Goal: Find specific page/section: Find specific page/section

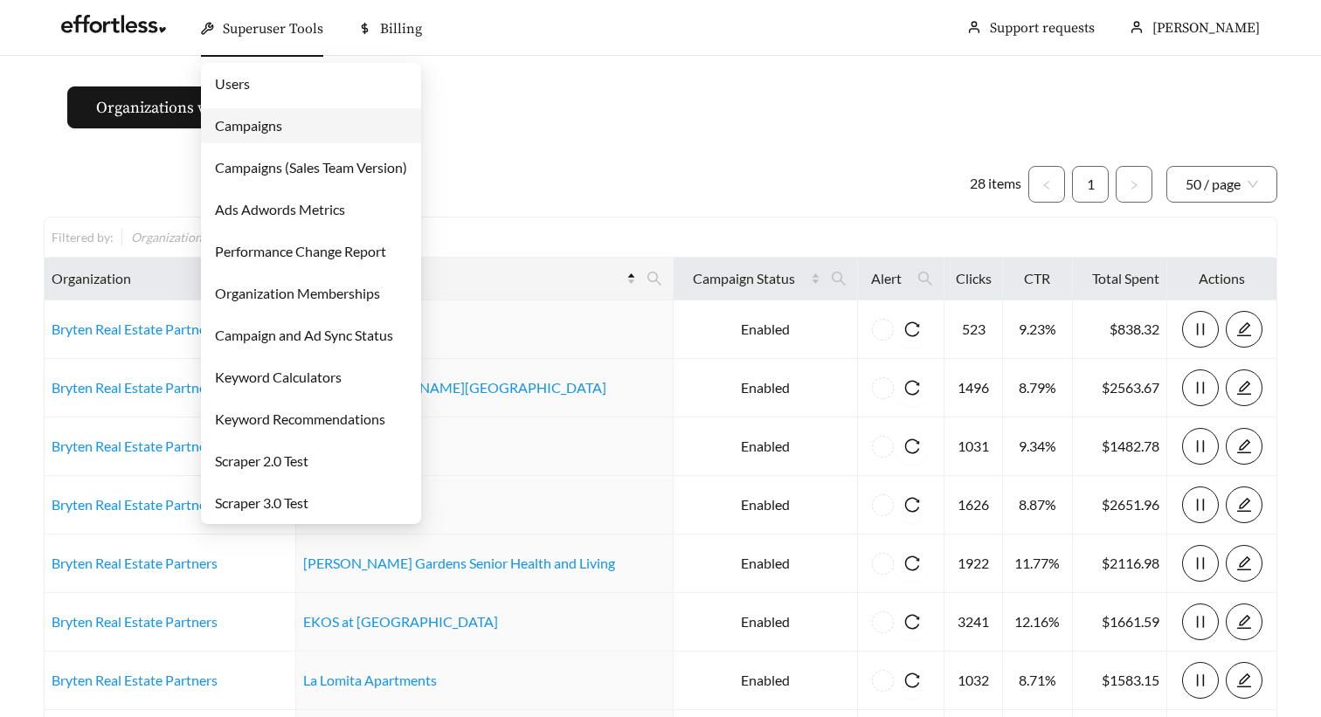
click at [271, 128] on link "Campaigns" at bounding box center [248, 125] width 67 height 17
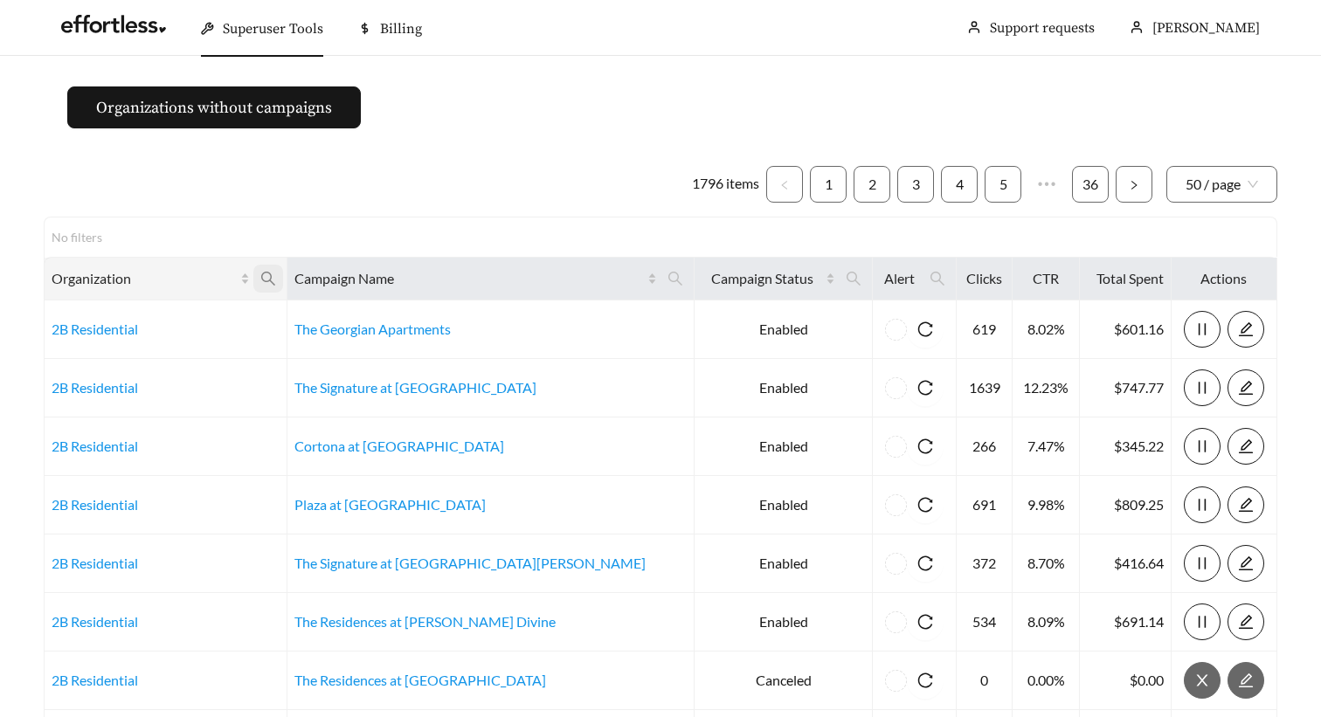
click at [276, 280] on icon "search" at bounding box center [268, 279] width 16 height 16
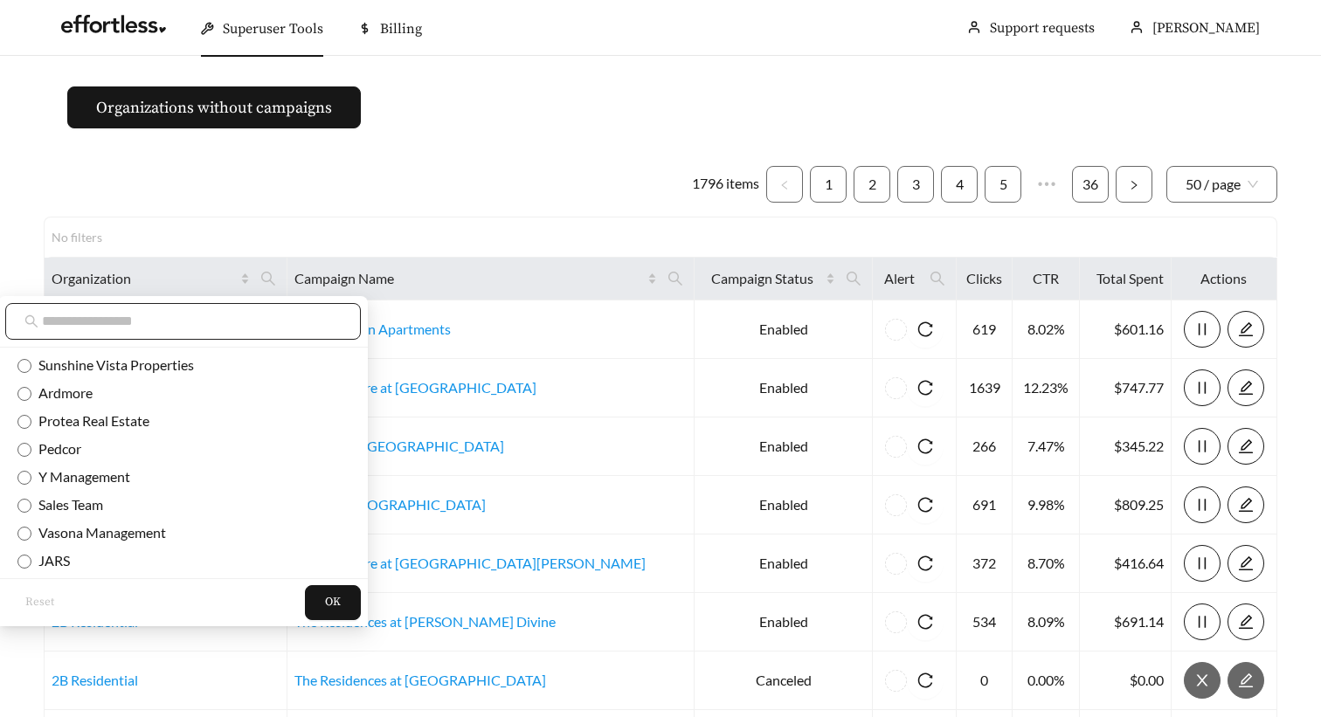
click at [204, 308] on span at bounding box center [183, 321] width 356 height 37
click at [154, 347] on div at bounding box center [182, 322] width 369 height 52
click at [159, 324] on input "text" at bounding box center [192, 321] width 300 height 21
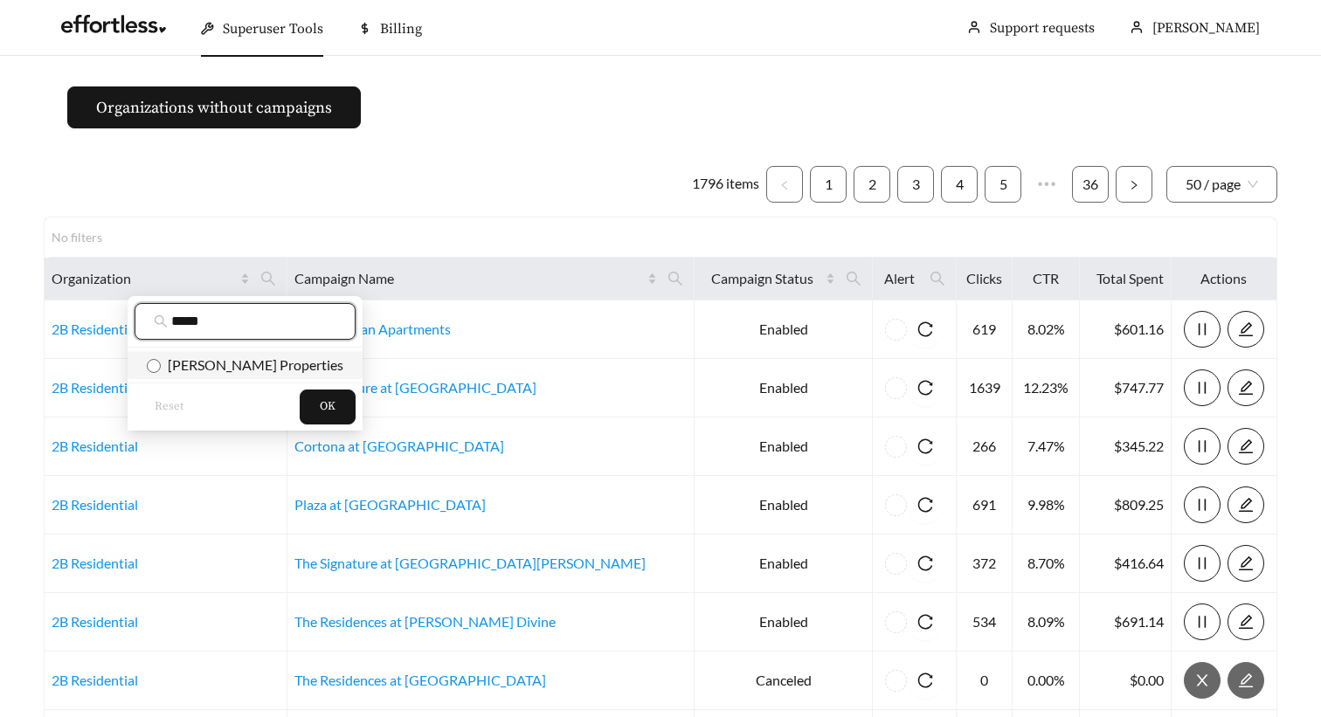
type input "*****"
click at [175, 361] on span "[PERSON_NAME] Properties" at bounding box center [252, 364] width 183 height 17
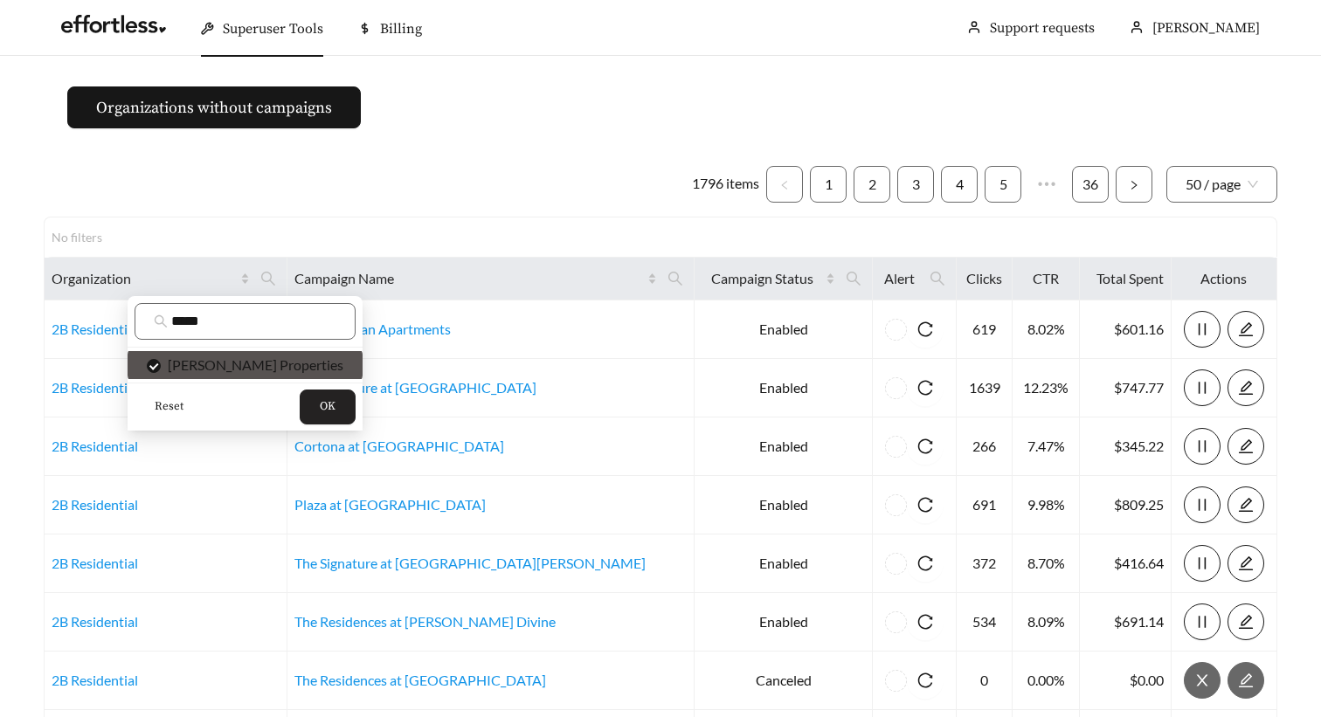
click at [300, 392] on button "OK" at bounding box center [328, 407] width 56 height 35
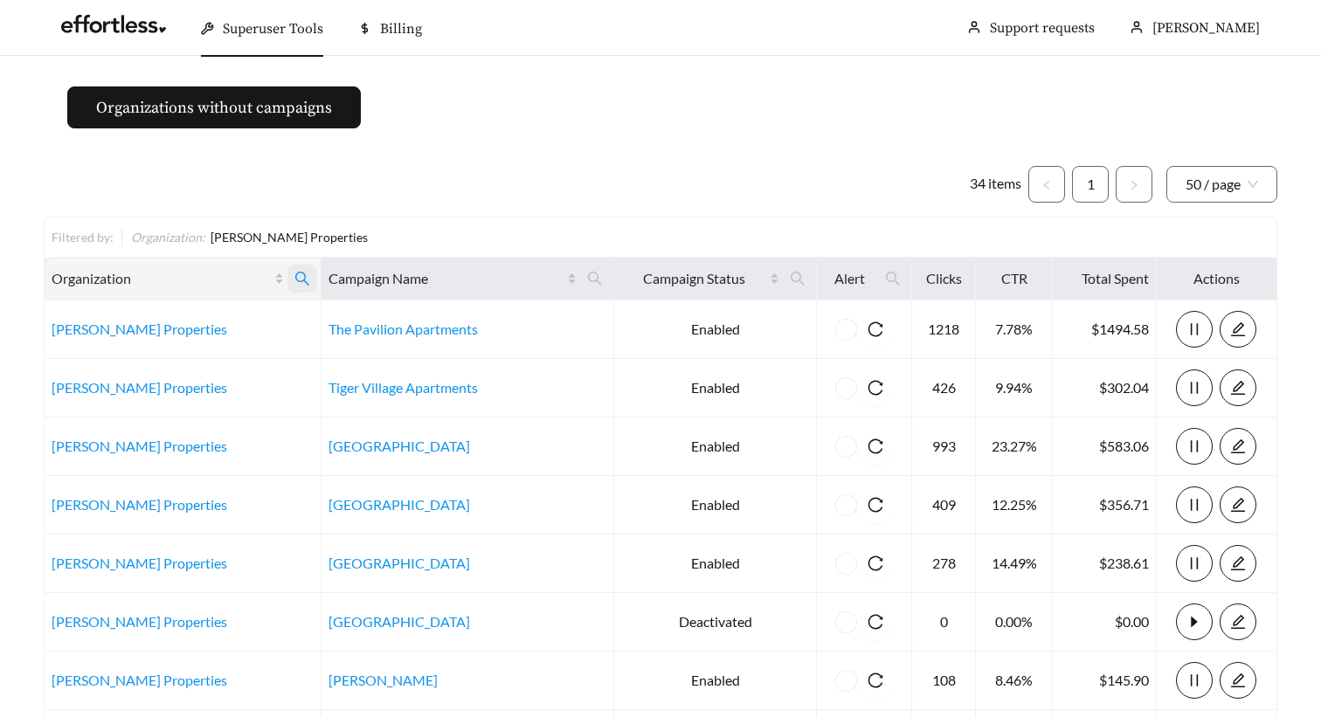
click at [308, 278] on span at bounding box center [302, 279] width 30 height 28
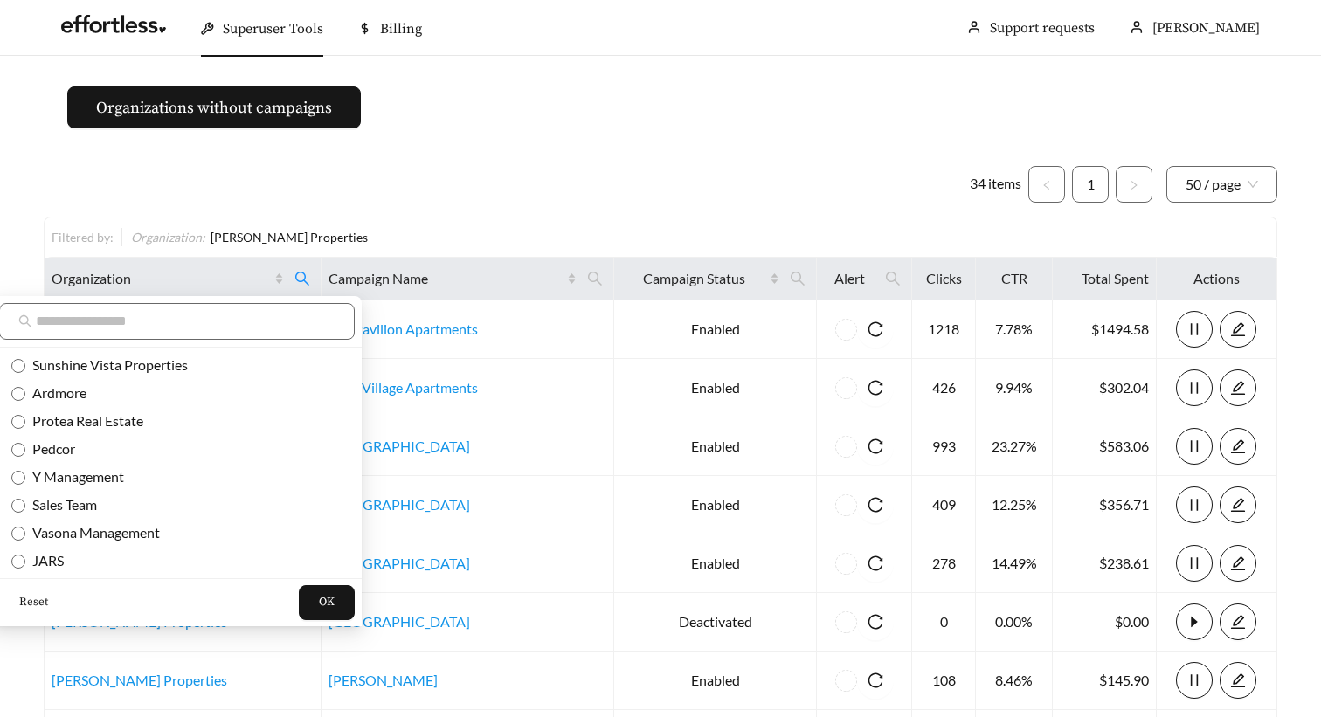
click at [38, 604] on span "Reset" at bounding box center [33, 602] width 29 height 17
click at [169, 324] on input "text" at bounding box center [186, 321] width 300 height 21
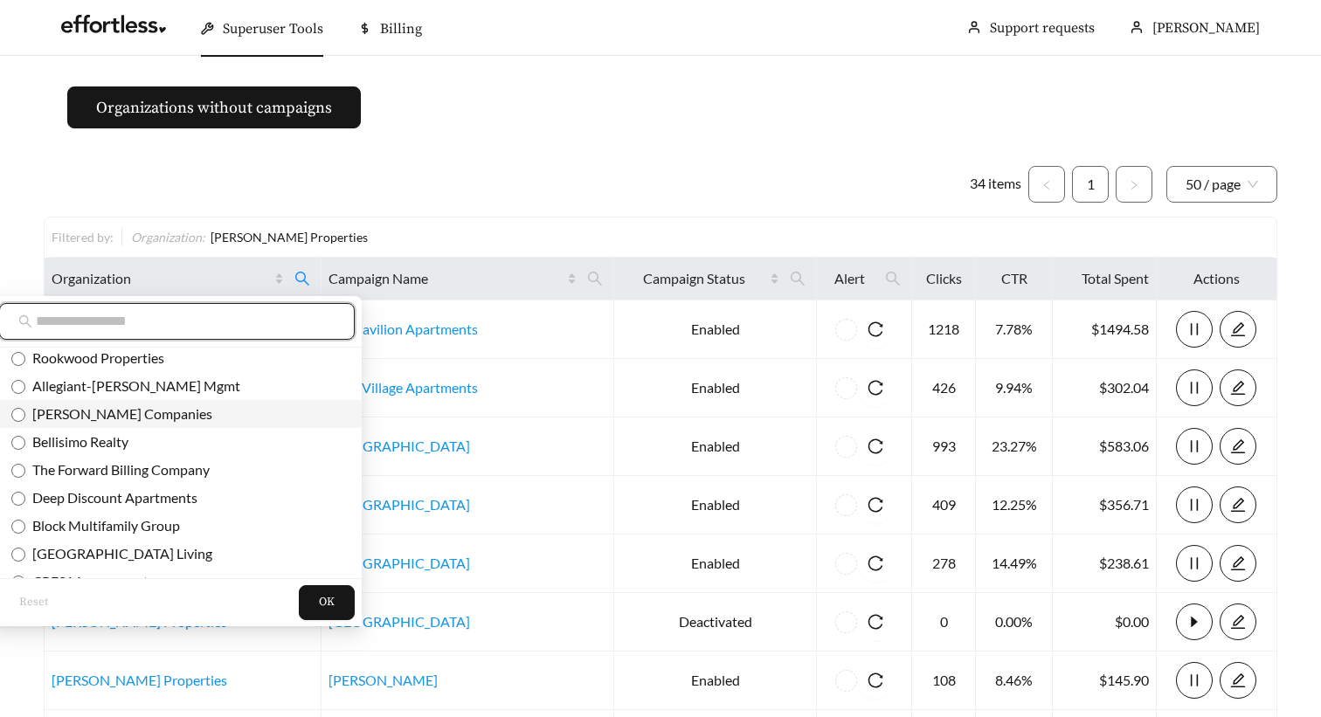
scroll to position [2337, 0]
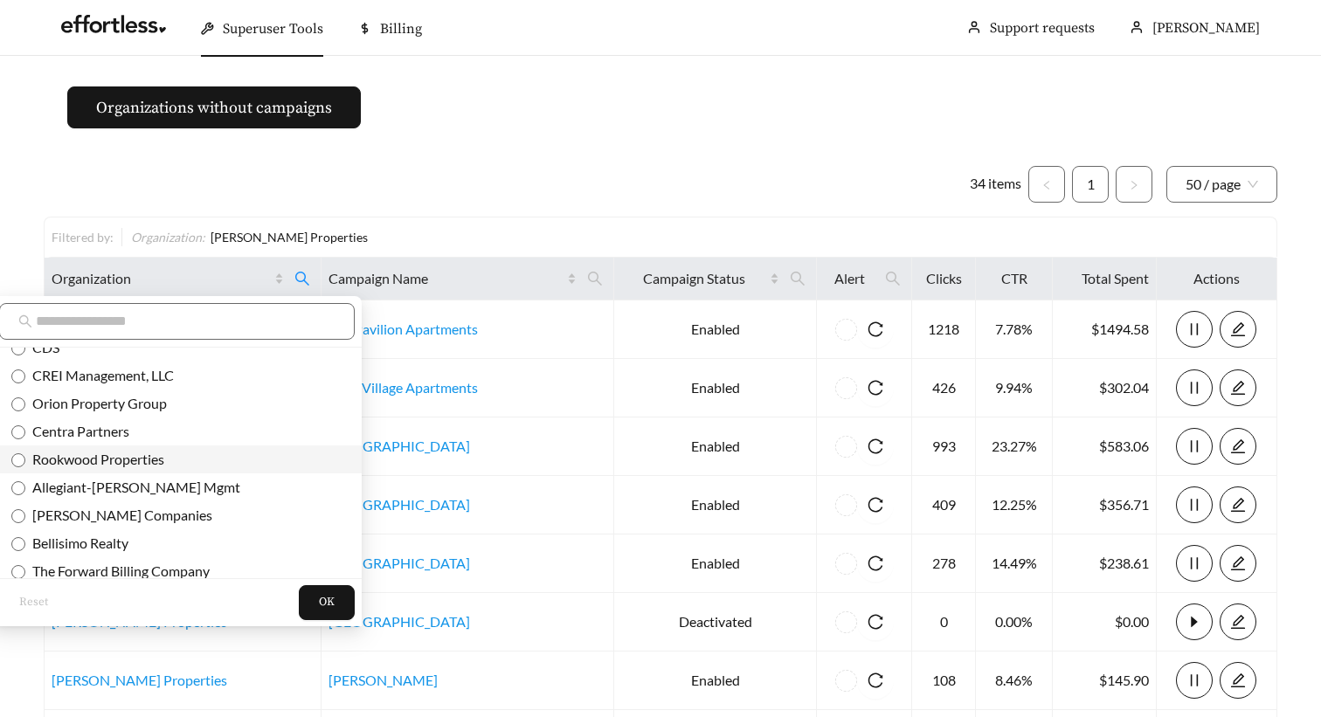
click at [78, 461] on span "Rookwood Properties" at bounding box center [94, 459] width 139 height 17
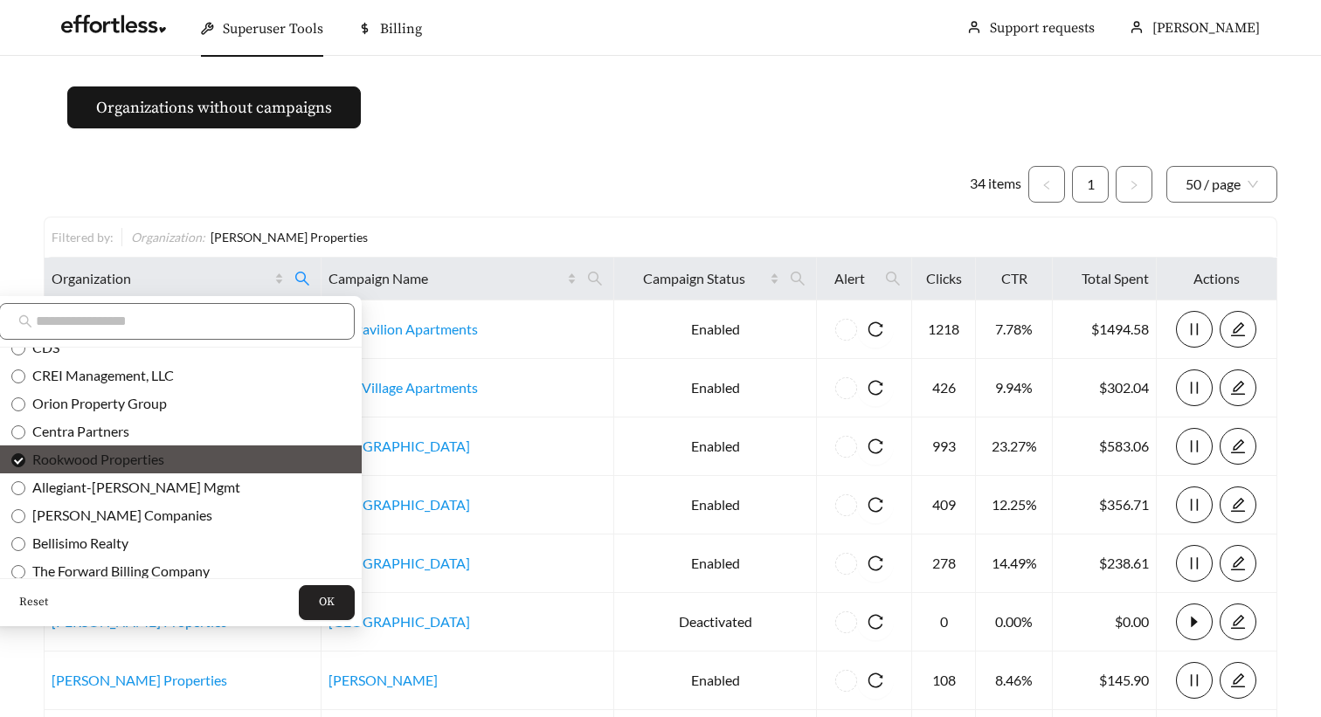
click at [319, 603] on span "OK" at bounding box center [327, 602] width 16 height 17
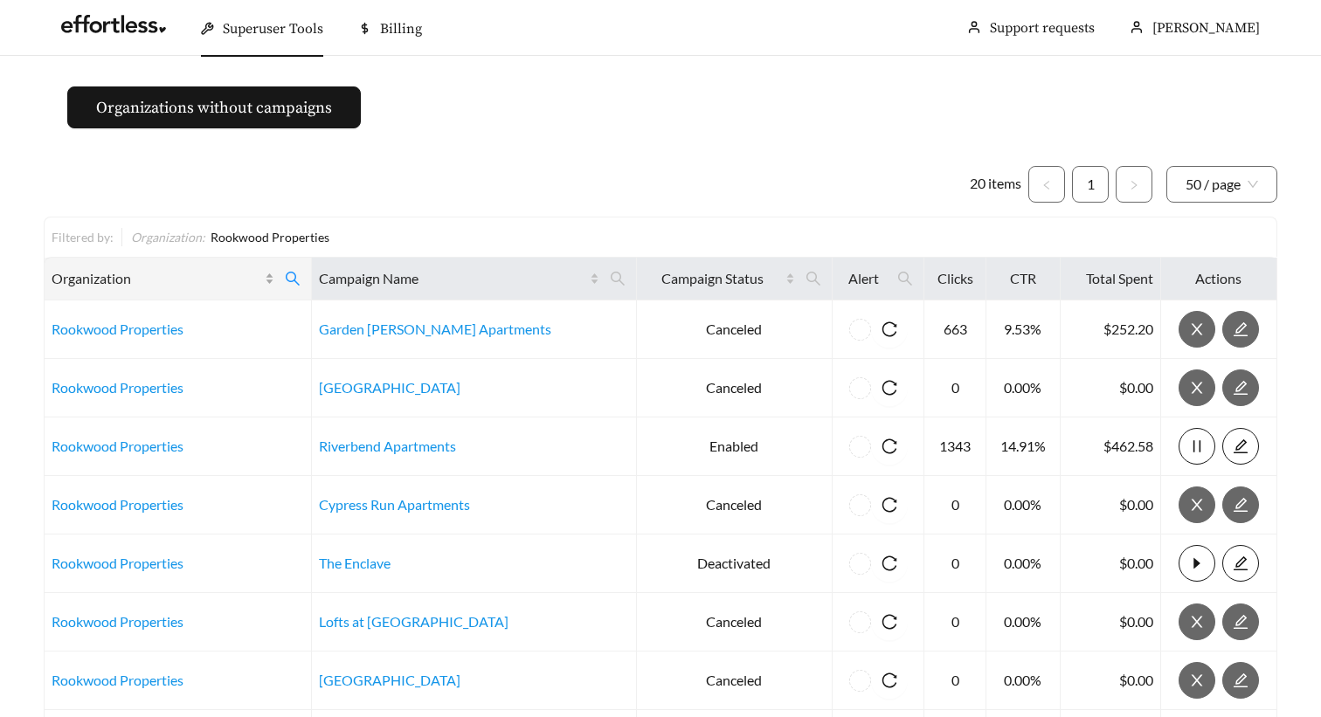
click at [221, 286] on span "Organization" at bounding box center [157, 278] width 210 height 21
click at [300, 274] on icon "search" at bounding box center [293, 279] width 14 height 14
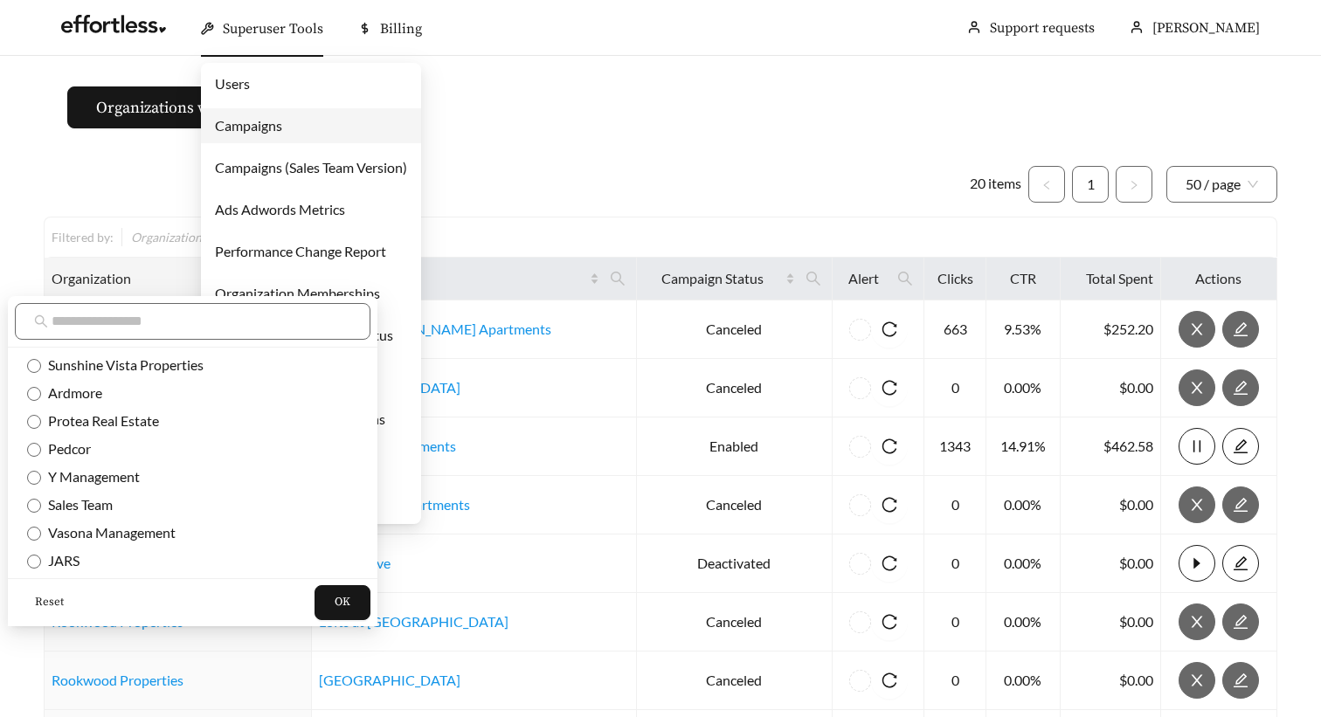
click at [264, 31] on span "Superuser Tools" at bounding box center [273, 28] width 100 height 17
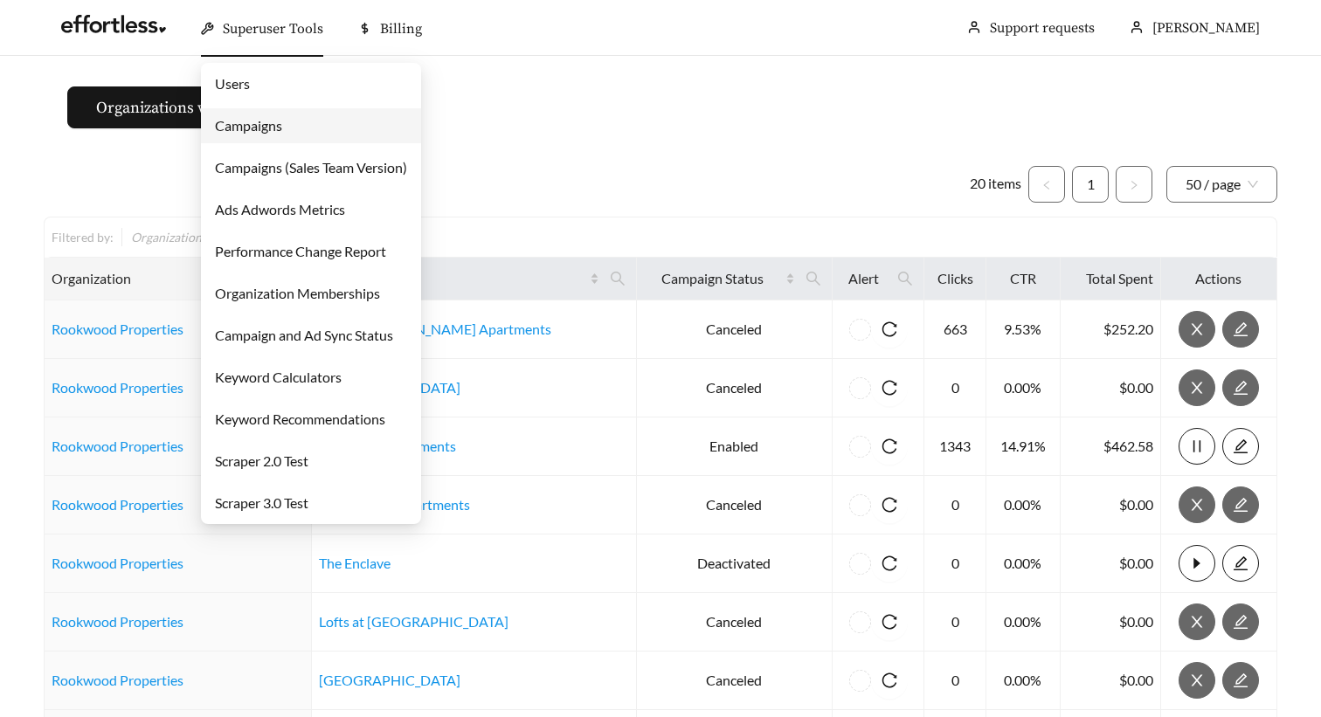
click at [267, 119] on link "Campaigns" at bounding box center [248, 125] width 67 height 17
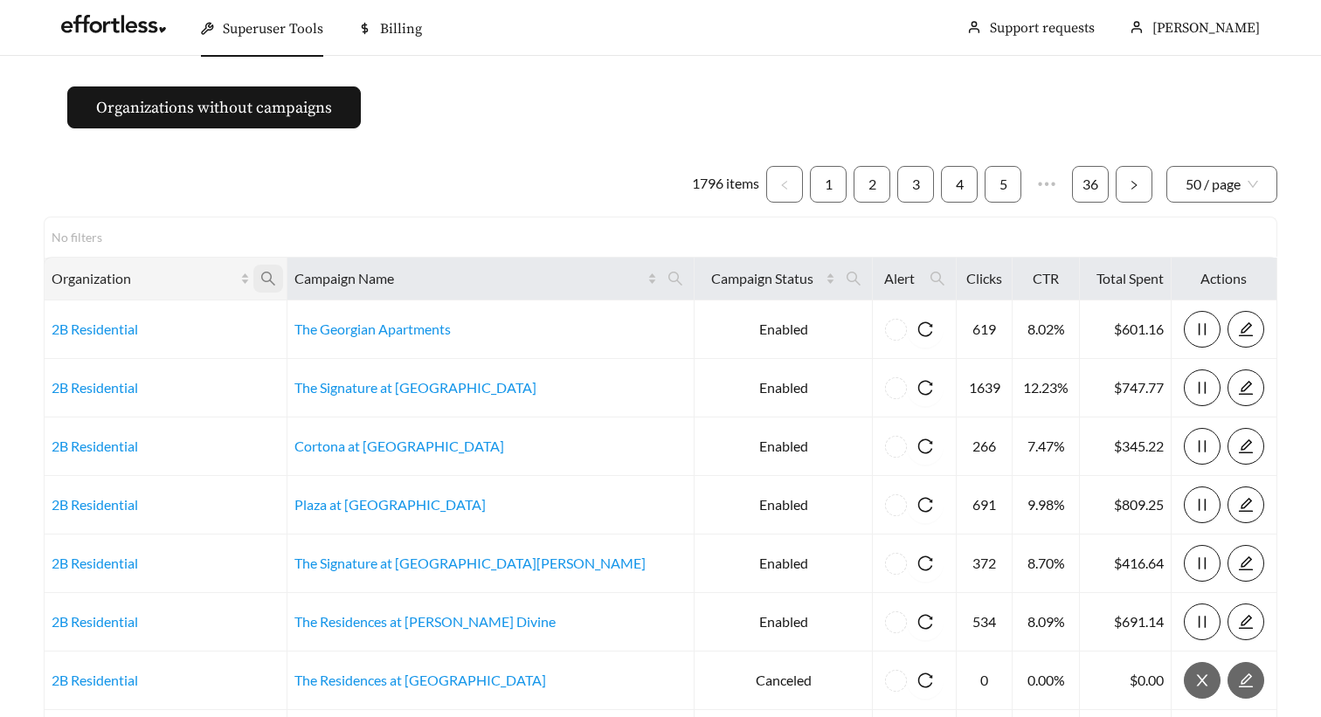
click at [283, 266] on span at bounding box center [268, 279] width 30 height 28
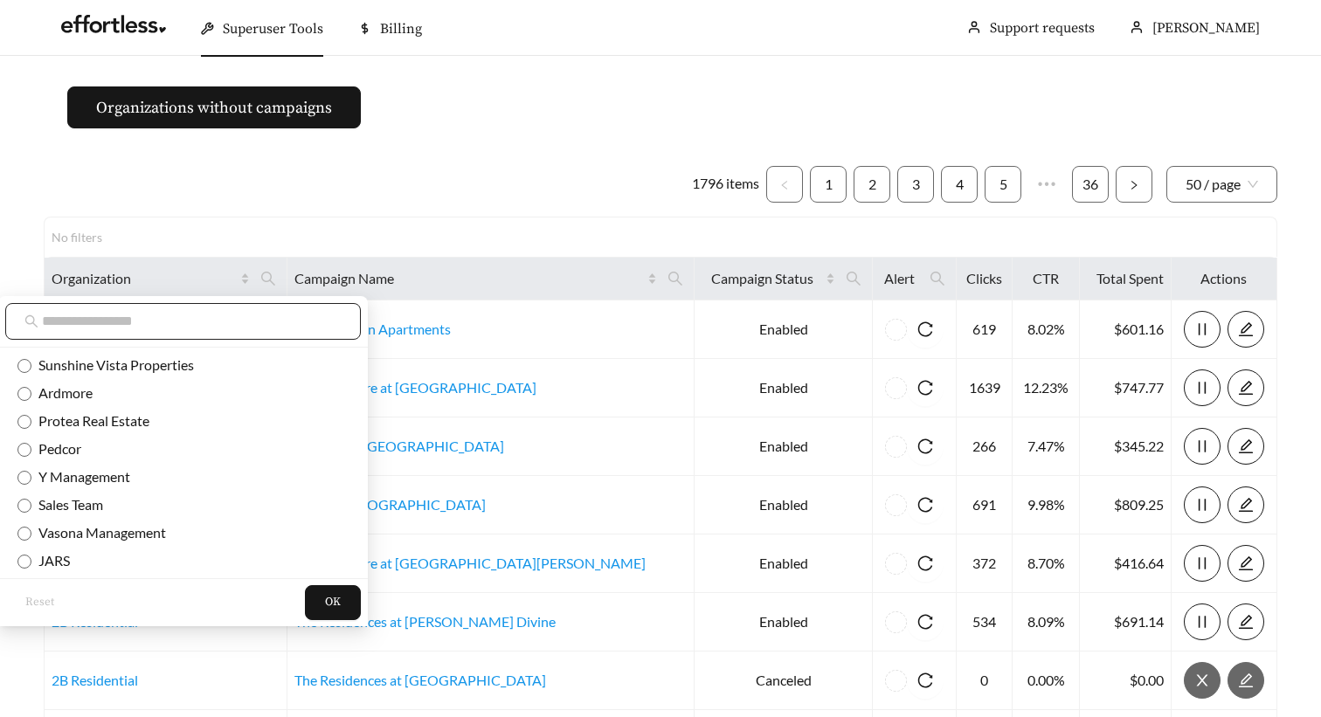
click at [252, 321] on input "text" at bounding box center [192, 321] width 300 height 21
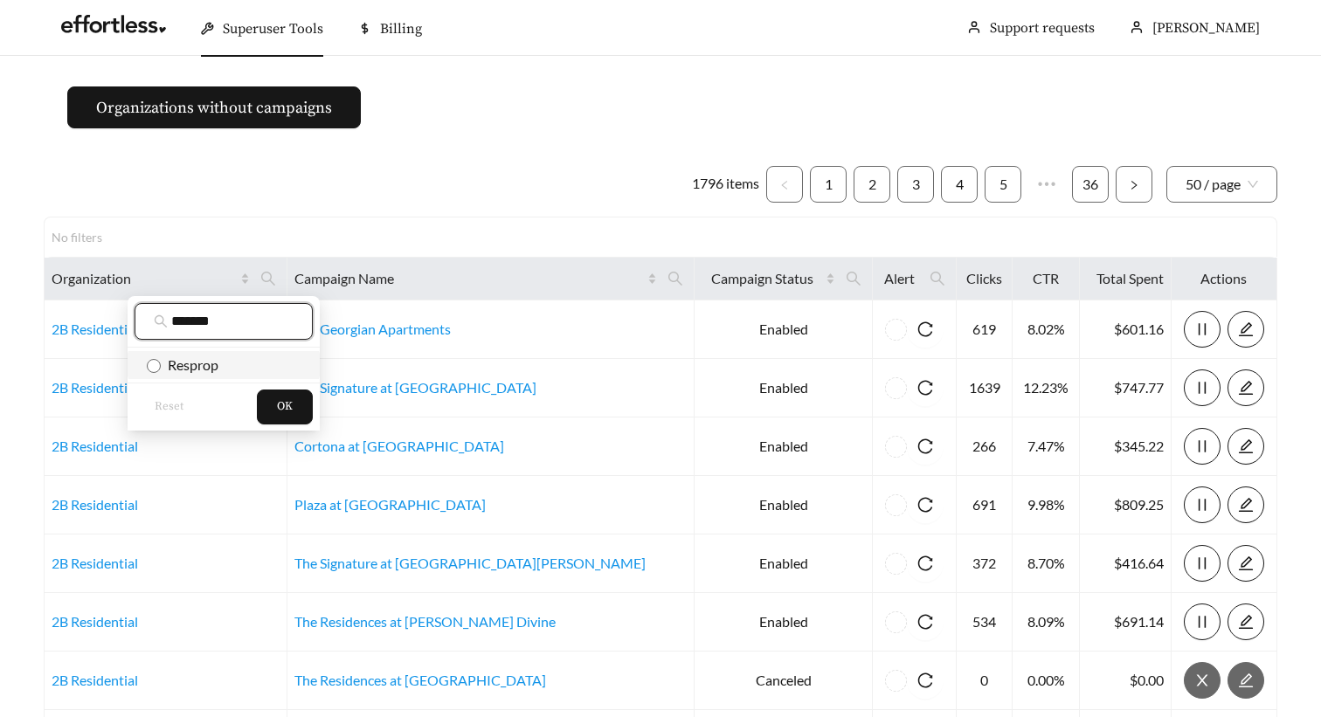
type input "*******"
click at [208, 377] on li "Resprop" at bounding box center [224, 365] width 192 height 28
click at [273, 400] on button "OK" at bounding box center [285, 407] width 56 height 35
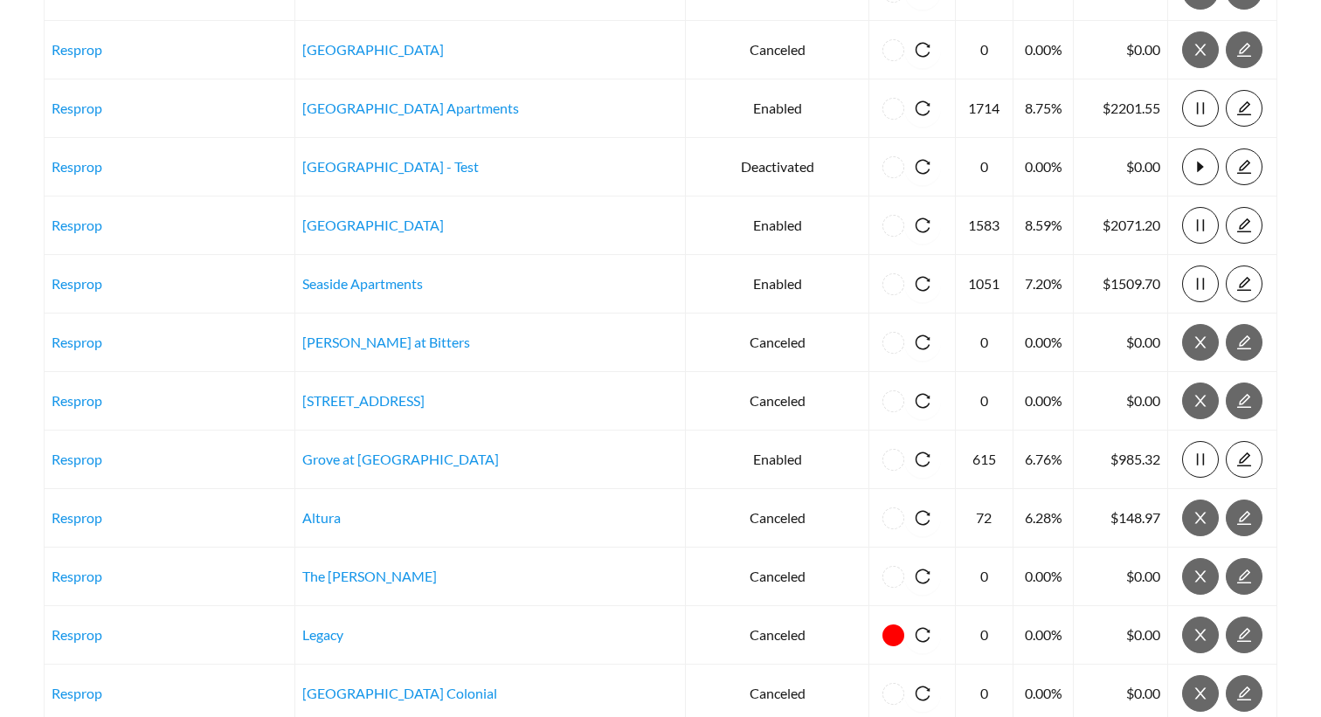
scroll to position [398, 0]
